Goal: Find specific page/section: Find specific page/section

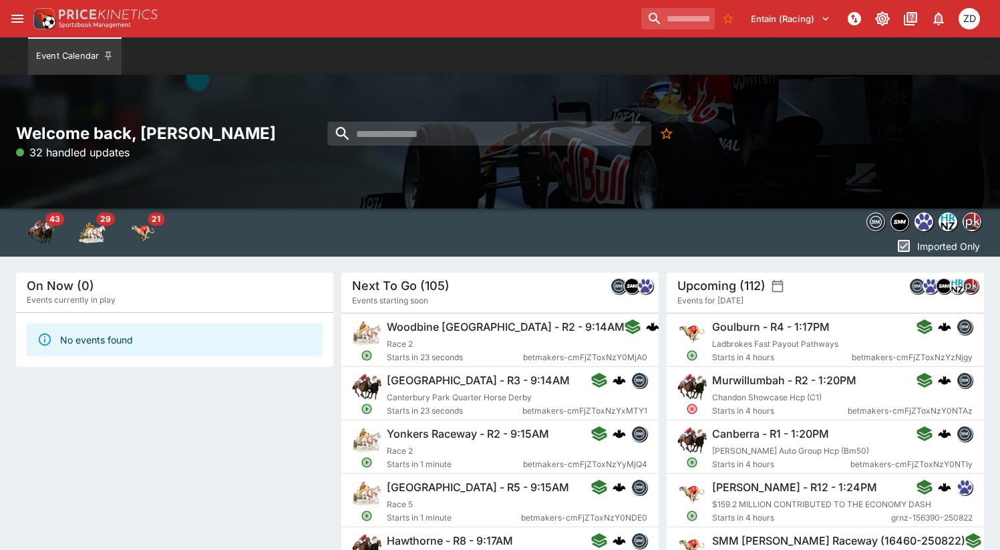
click at [348, 172] on div "Welcome back, [PERSON_NAME] 32 handled updates" at bounding box center [500, 142] width 1000 height 134
click at [394, 186] on div "Welcome back, [PERSON_NAME] 446 handled updates" at bounding box center [500, 142] width 1000 height 134
click at [16, 14] on icon "open drawer" at bounding box center [17, 19] width 16 height 16
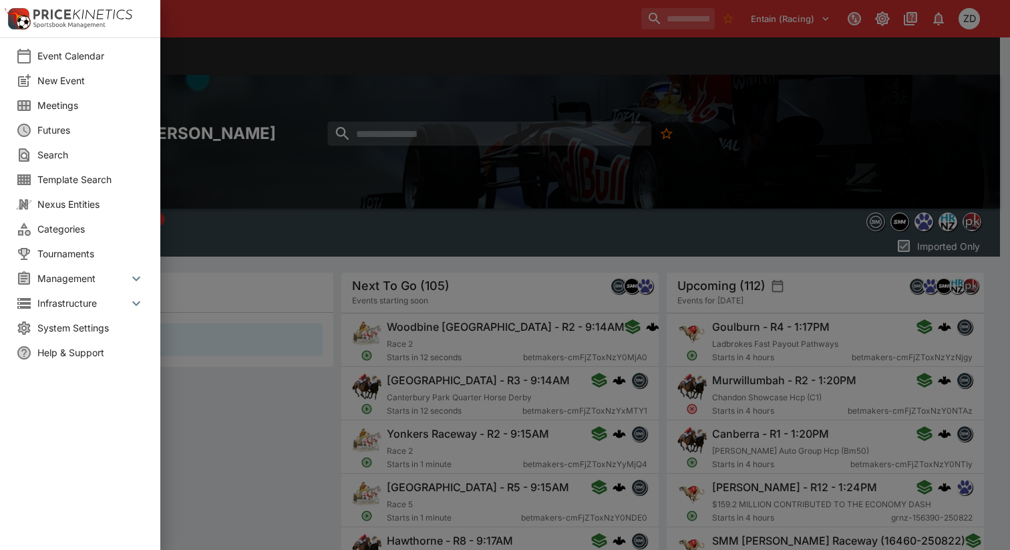
click at [73, 102] on span "Meetings" at bounding box center [90, 105] width 107 height 14
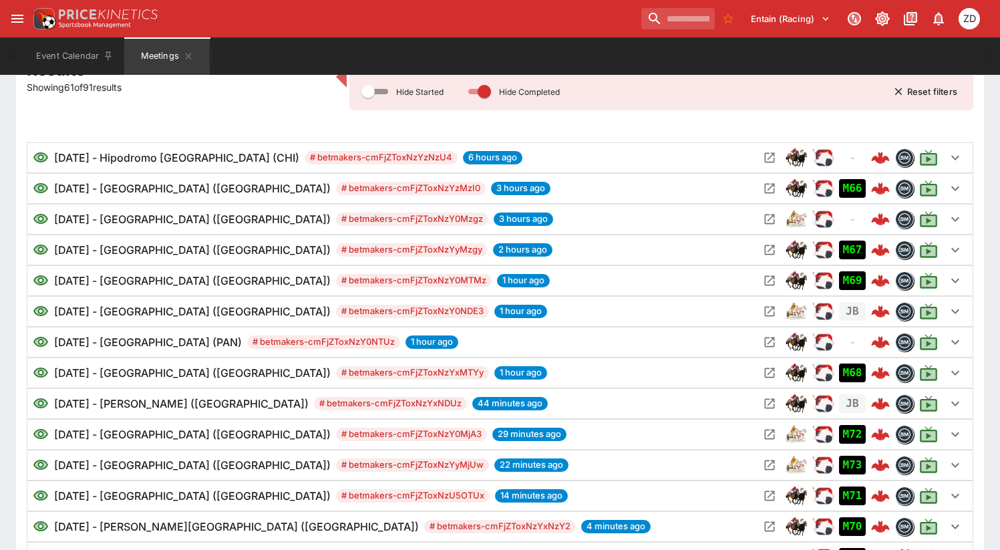
scroll to position [235, 0]
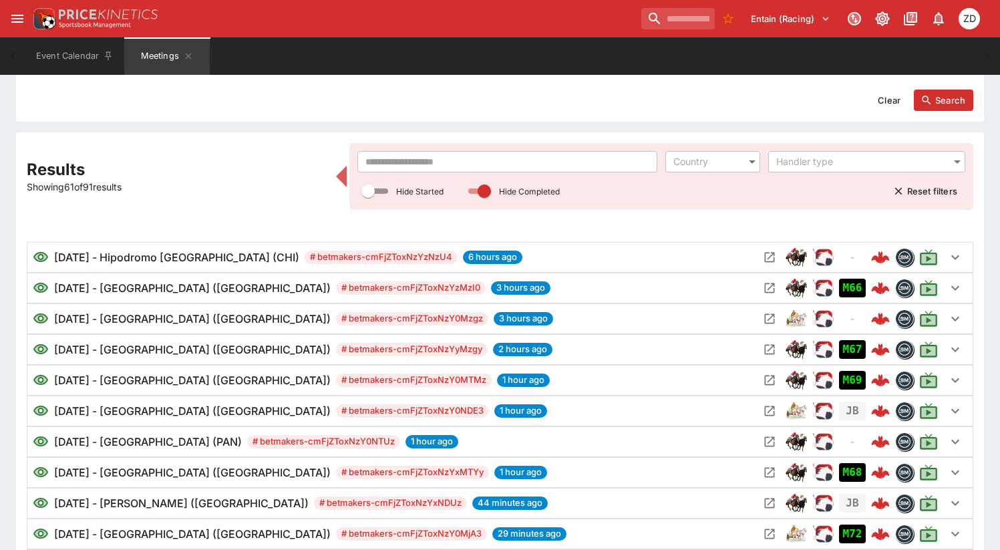
click at [474, 158] on input "text" at bounding box center [508, 161] width 300 height 21
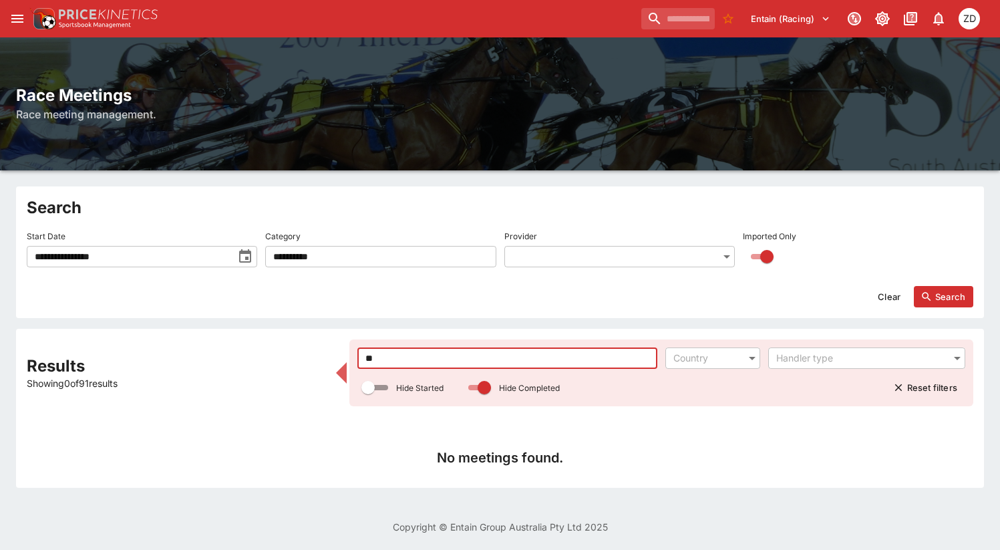
scroll to position [38, 0]
type input "****"
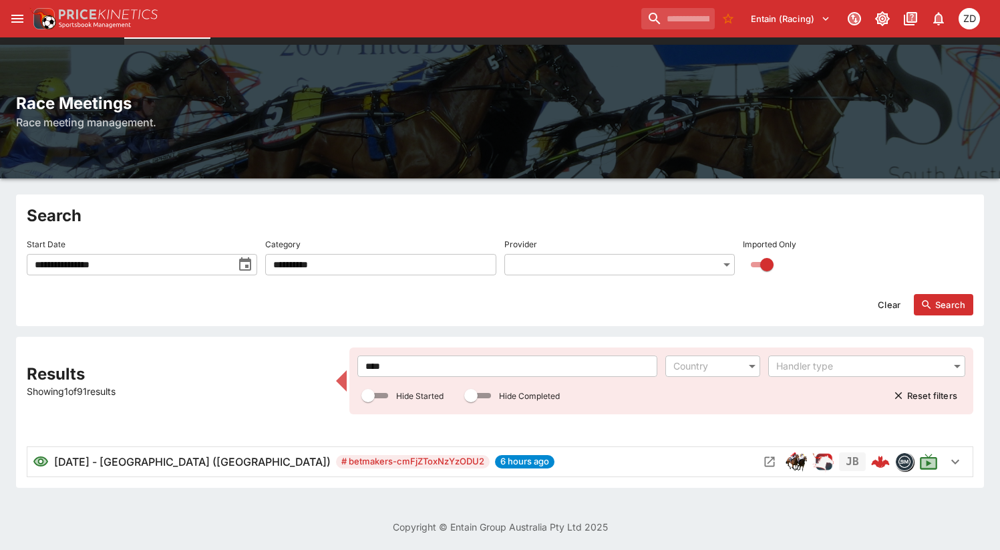
scroll to position [30, 0]
click at [775, 459] on icon "Open Meeting" at bounding box center [769, 461] width 13 height 13
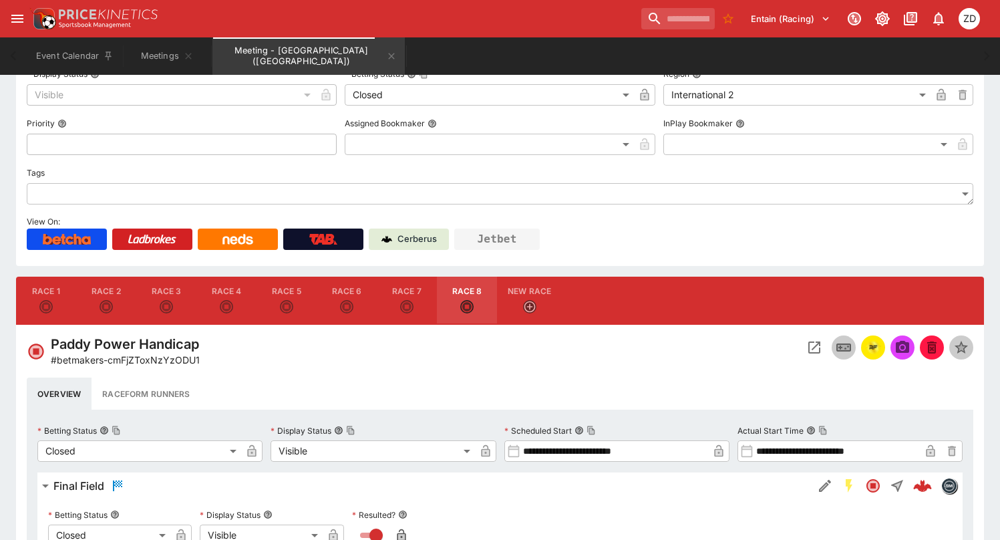
scroll to position [233, 0]
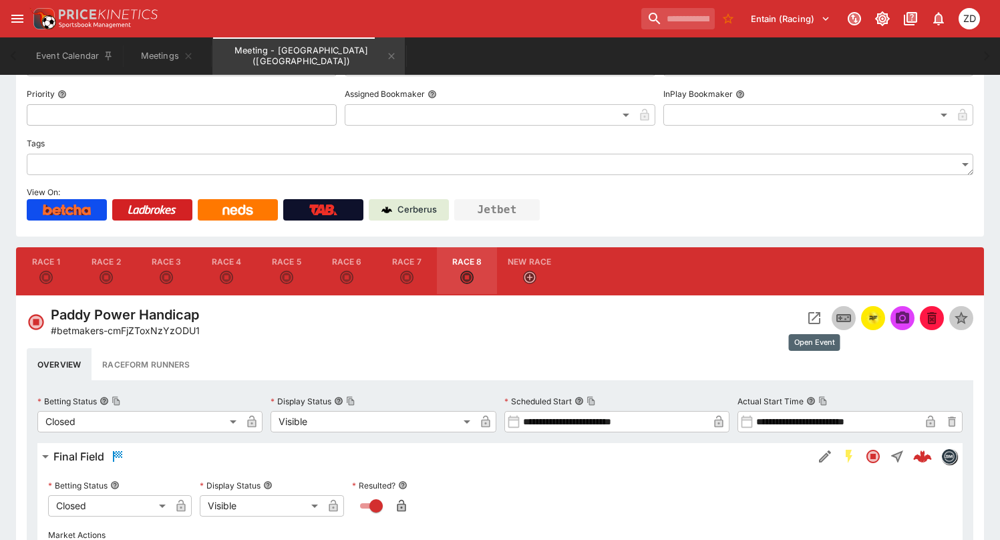
click at [815, 315] on icon "Open Event" at bounding box center [815, 318] width 16 height 16
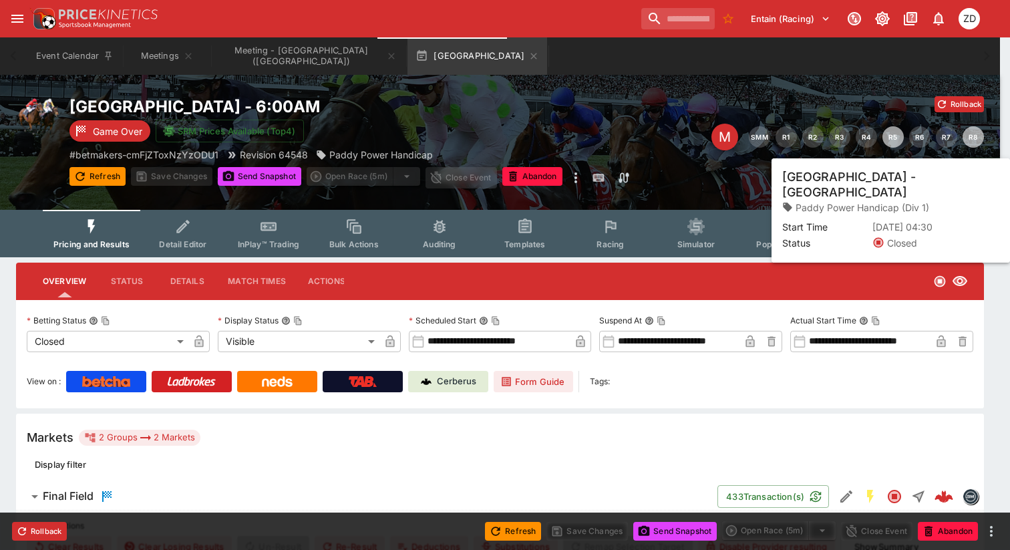
click at [892, 138] on button "R5" at bounding box center [893, 136] width 21 height 21
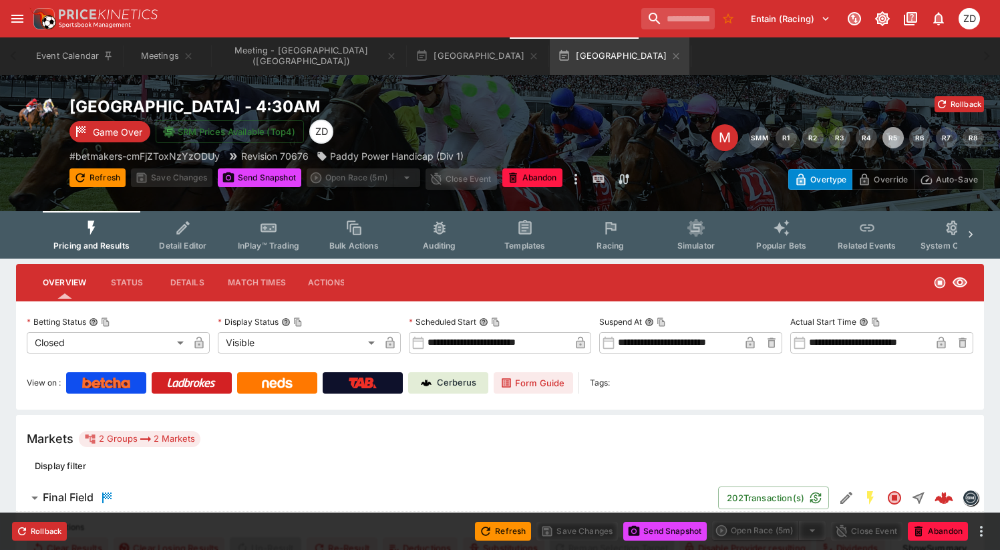
scroll to position [284, 0]
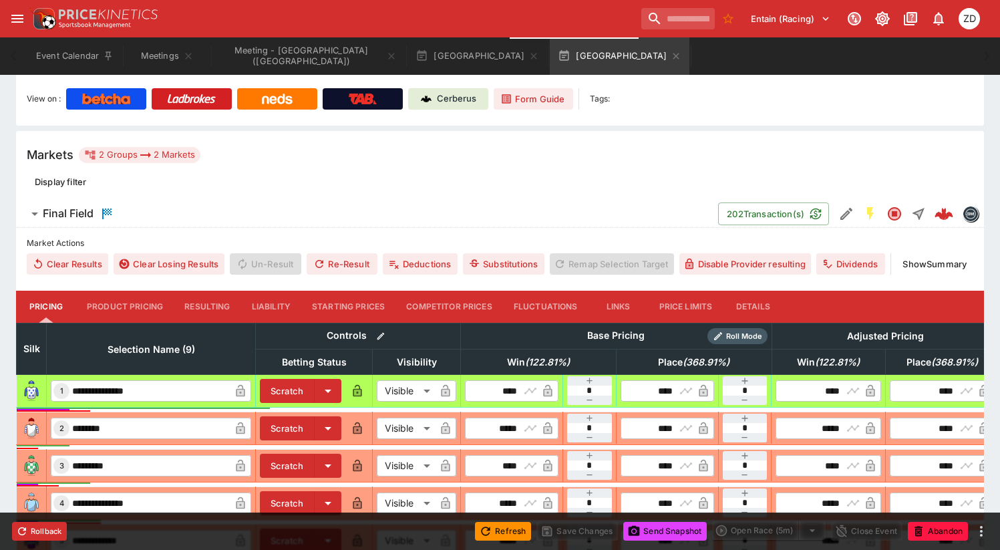
click at [127, 299] on button "Product Pricing" at bounding box center [125, 307] width 98 height 32
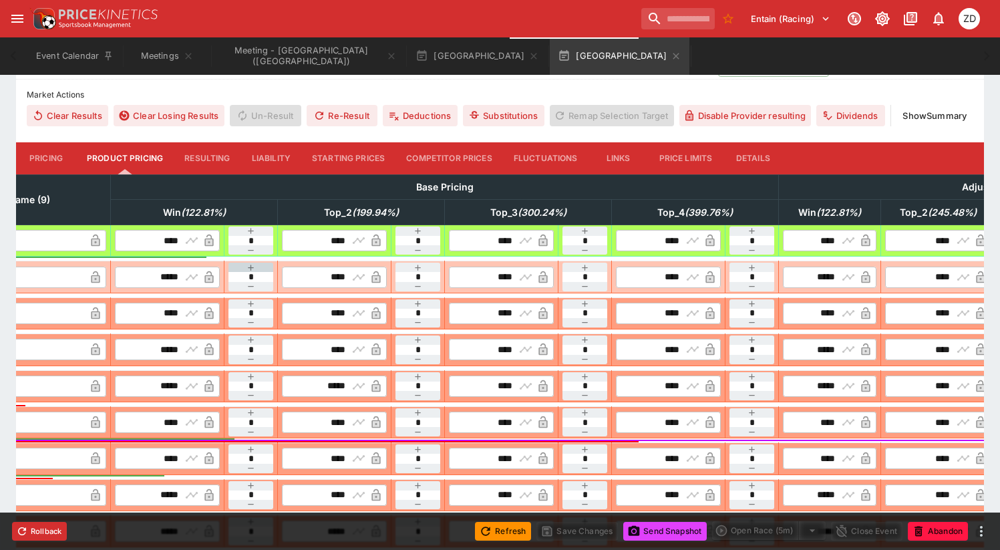
scroll to position [0, 53]
